Goal: Check status: Check status

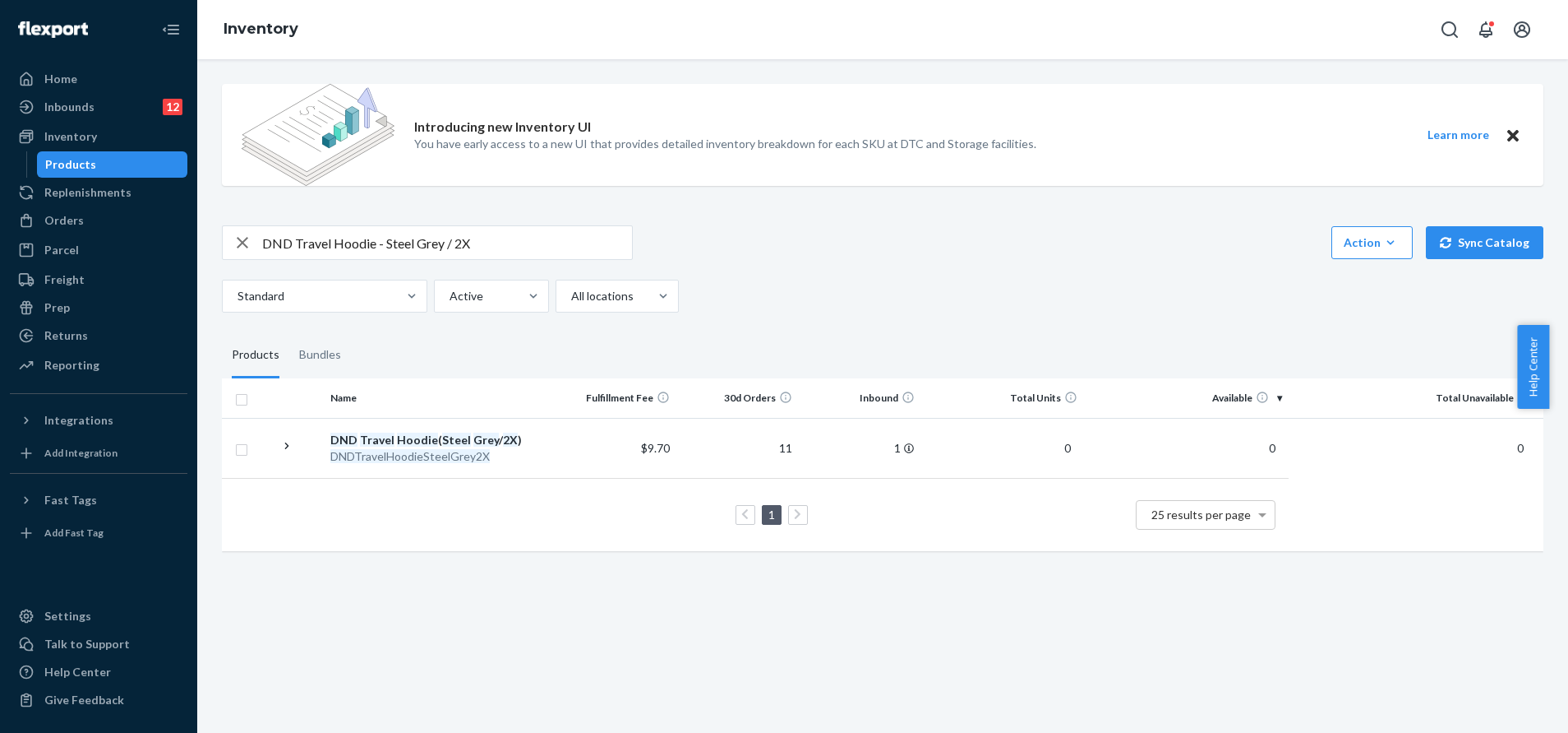
drag, startPoint x: 0, startPoint y: 0, endPoint x: 570, endPoint y: 243, distance: 619.6
click at [575, 229] on input "DND Travel Hoodie - Steel Grey / 2X" at bounding box center [447, 243] width 370 height 33
click at [1454, 17] on button "Open Search Box" at bounding box center [1450, 29] width 33 height 33
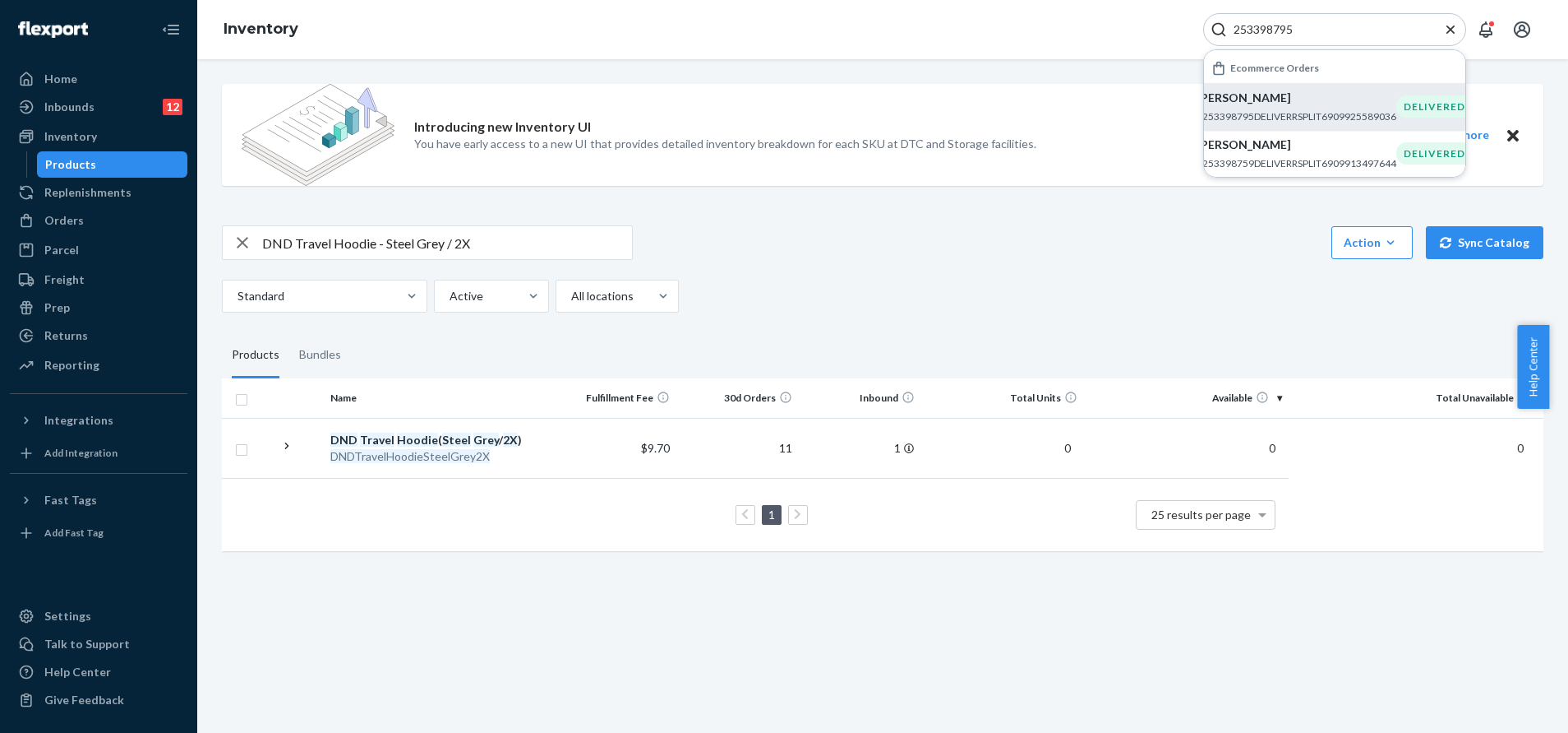
type input "253398795"
click at [1384, 94] on p "[PERSON_NAME]" at bounding box center [1296, 98] width 200 height 16
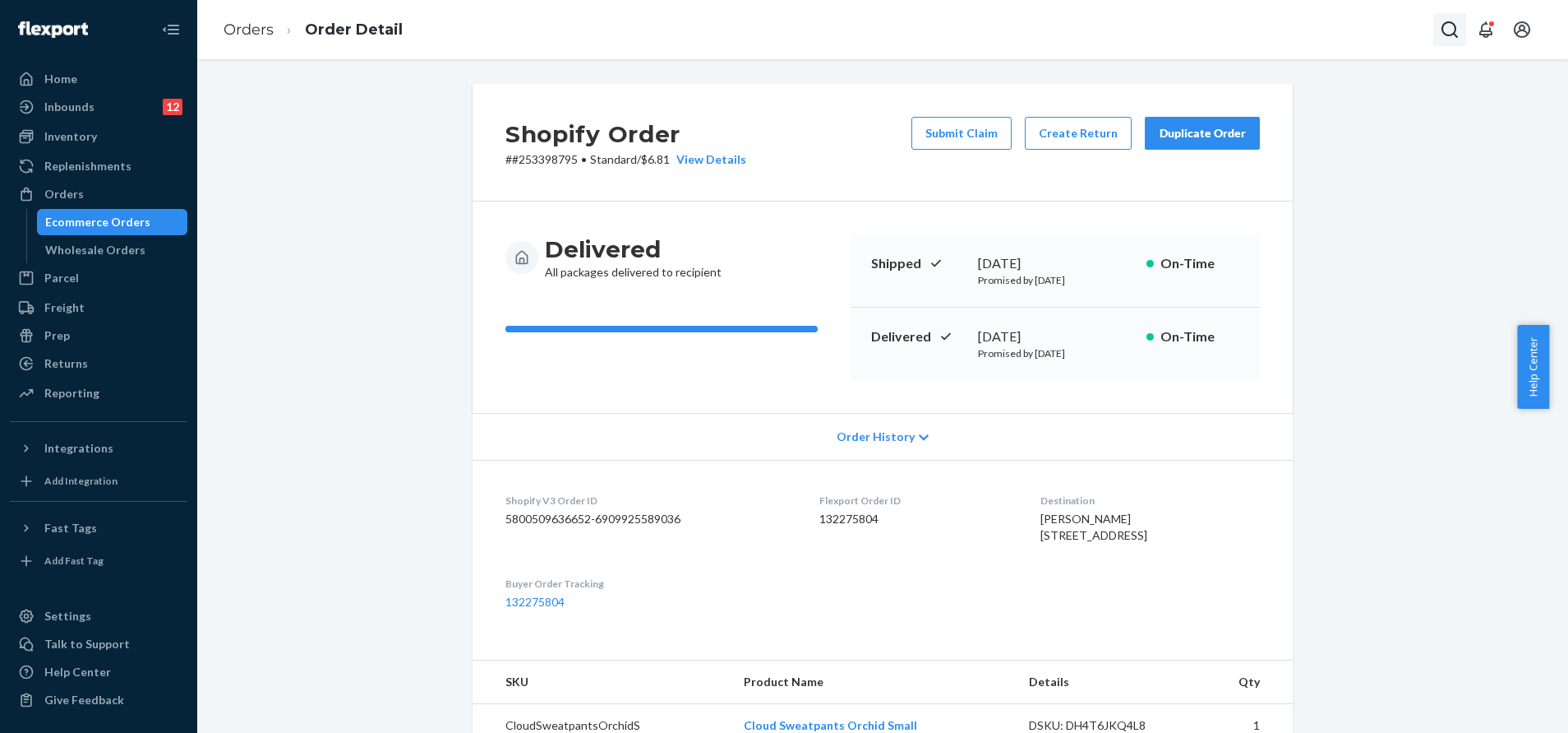
click at [1456, 33] on icon "Open Search Box" at bounding box center [1450, 29] width 20 height 20
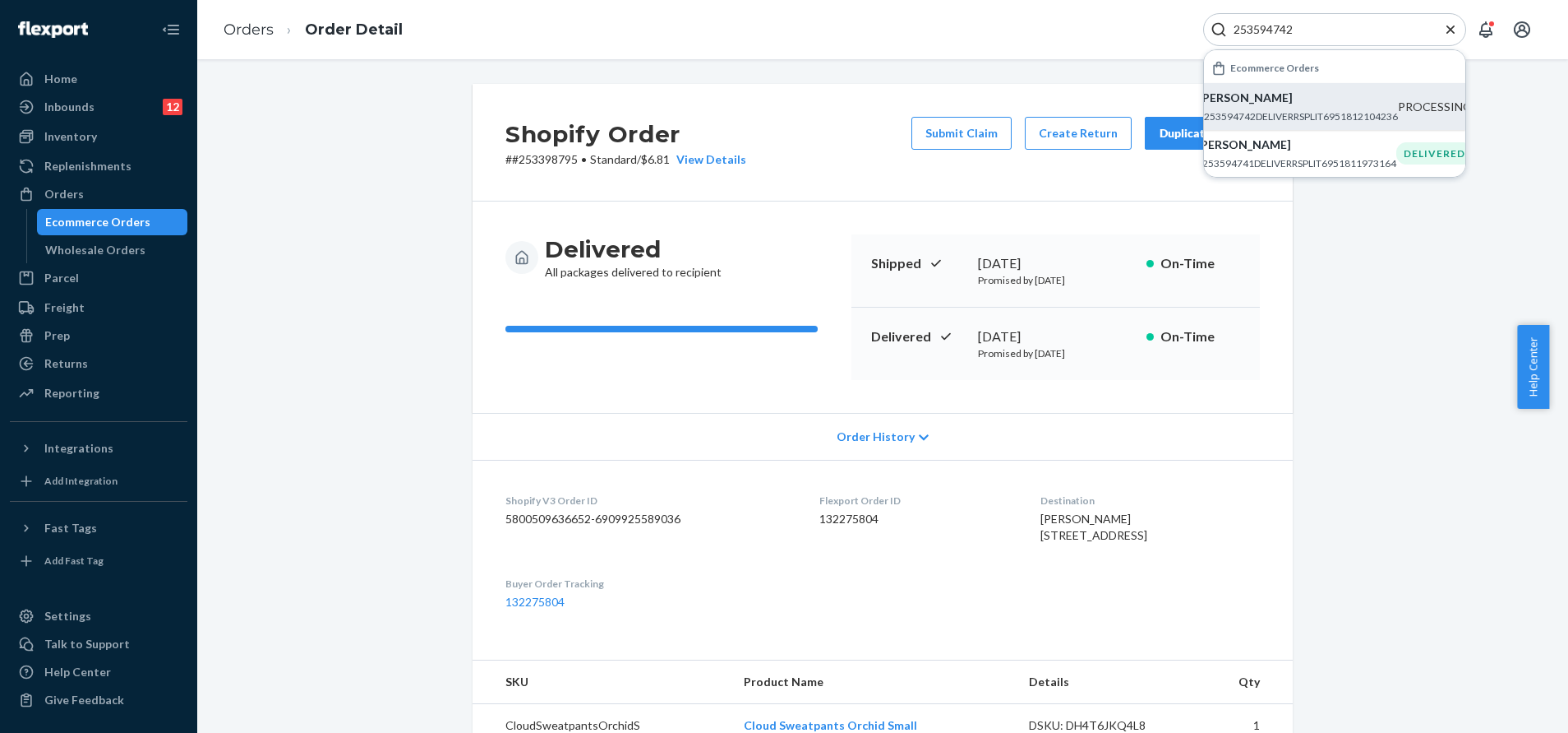
type input "253594742"
click at [1354, 101] on p "[PERSON_NAME]" at bounding box center [1298, 98] width 200 height 16
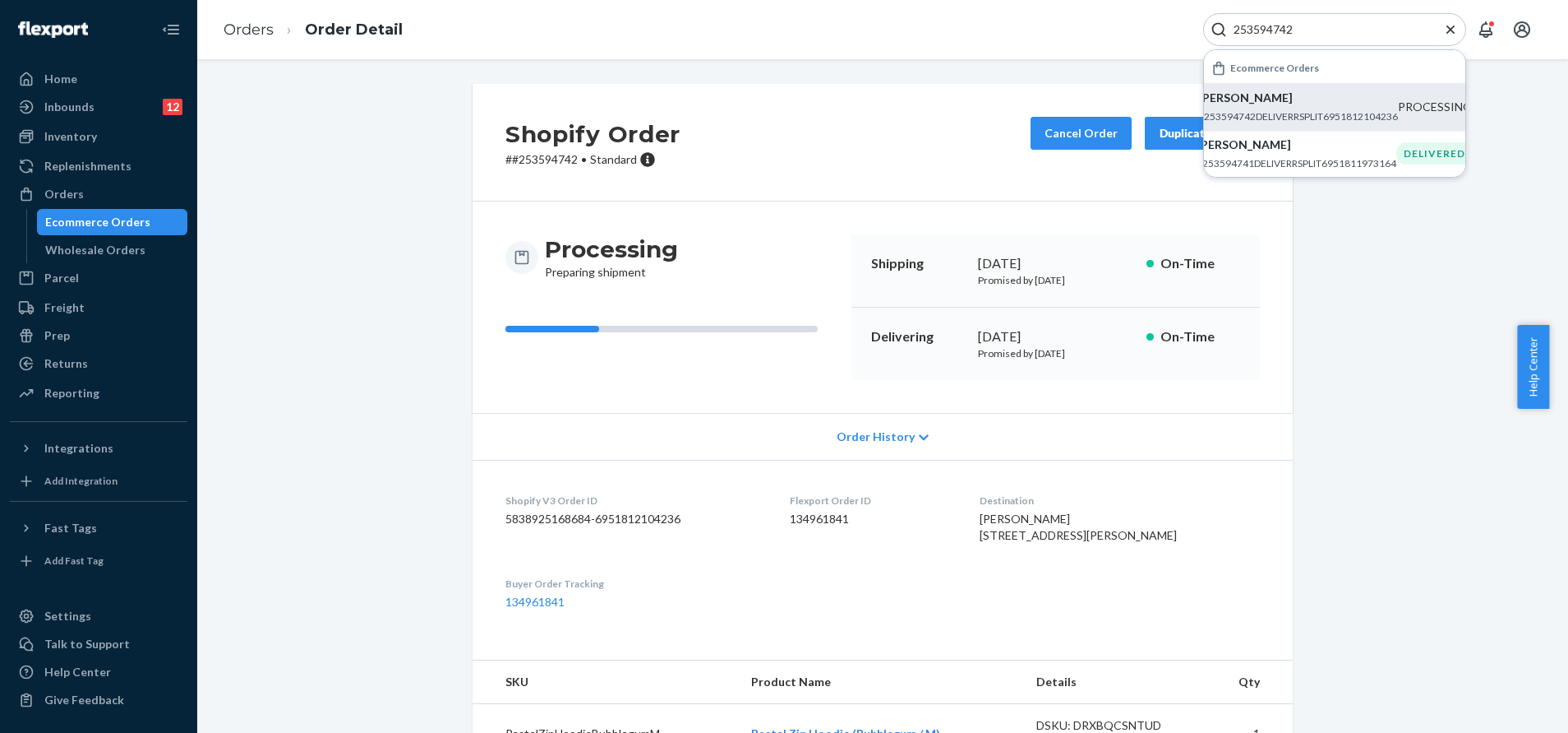
click at [1299, 99] on p "[PERSON_NAME]" at bounding box center [1298, 98] width 200 height 16
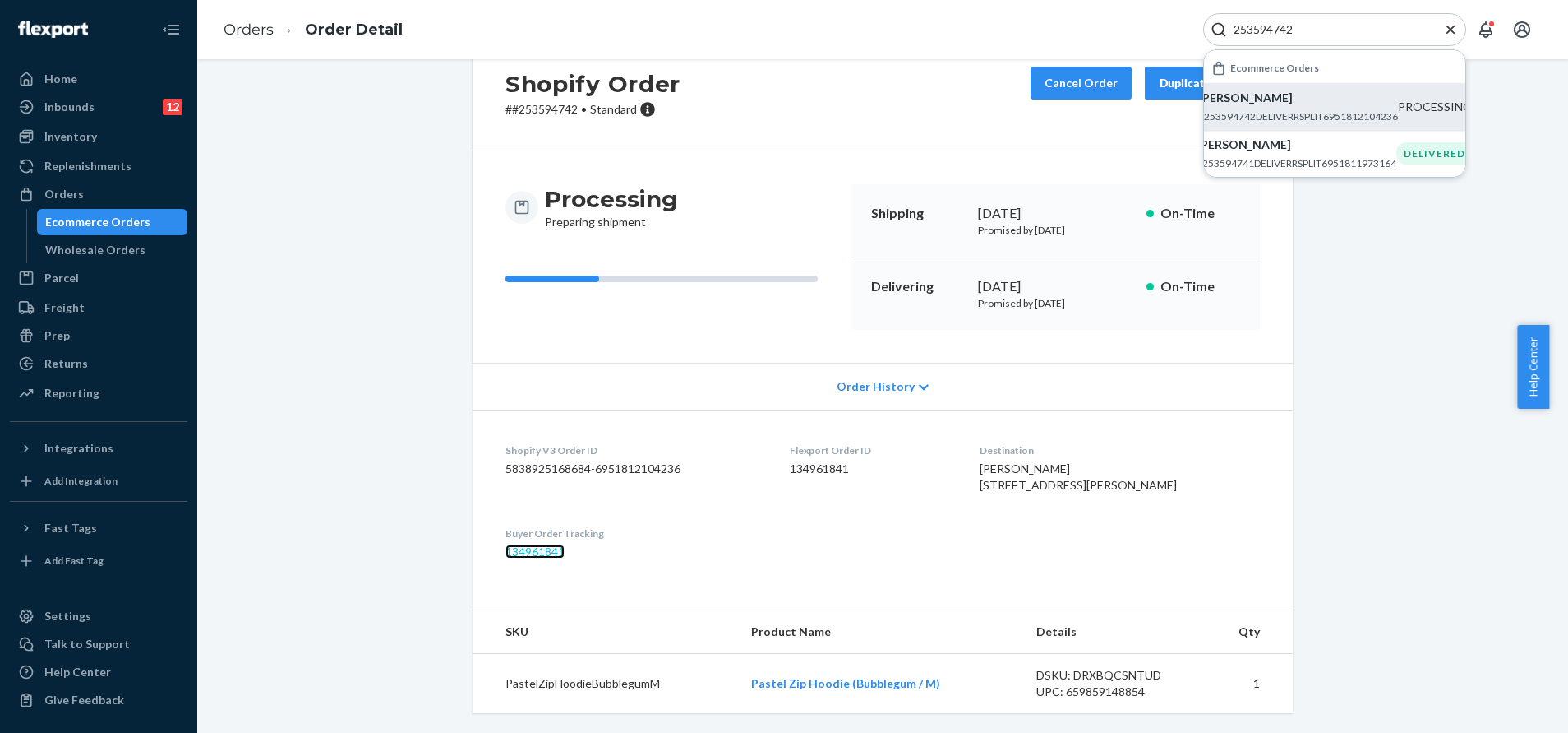
click at [536, 547] on link "134961841" at bounding box center [535, 551] width 59 height 14
